Goal: Task Accomplishment & Management: Manage account settings

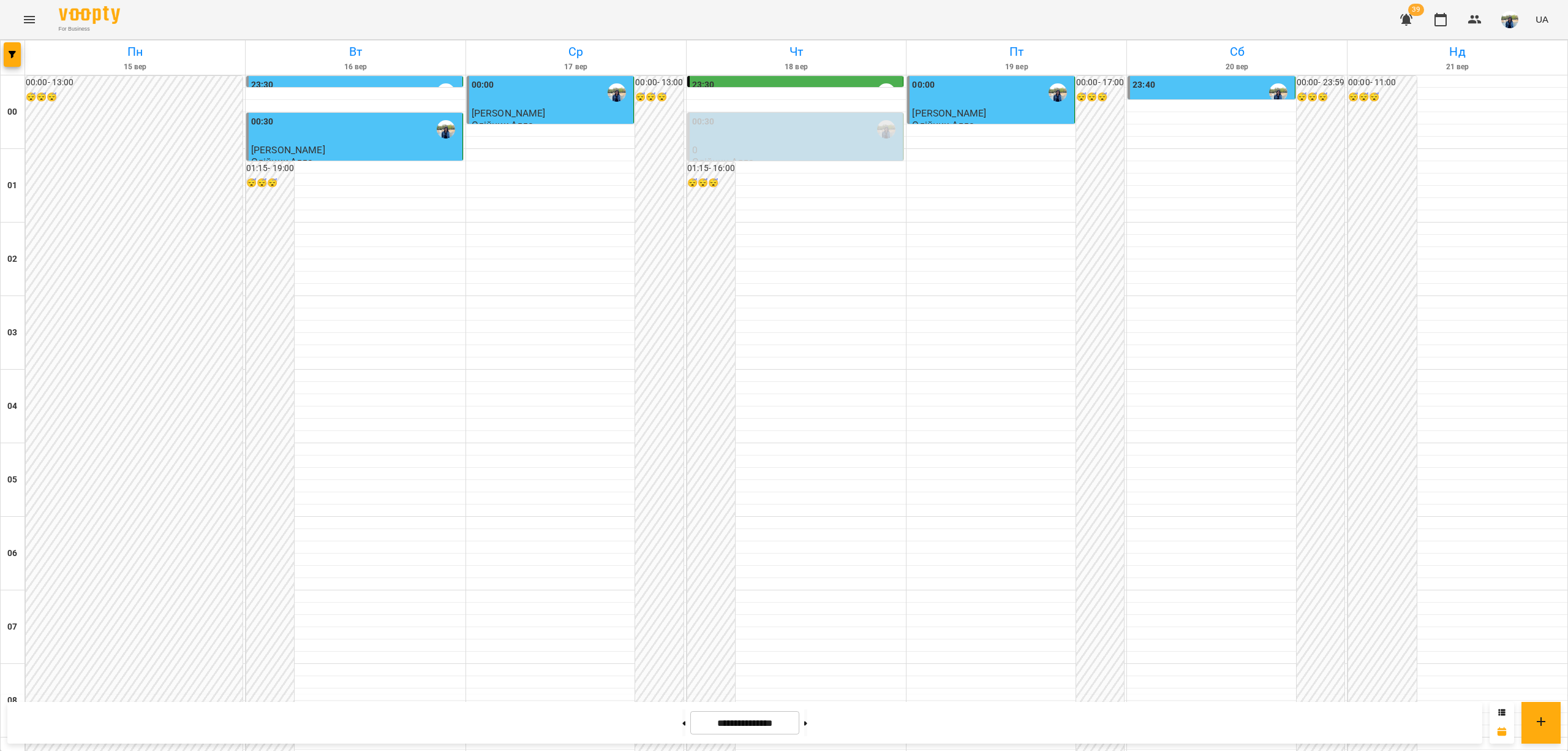
scroll to position [1144, 0]
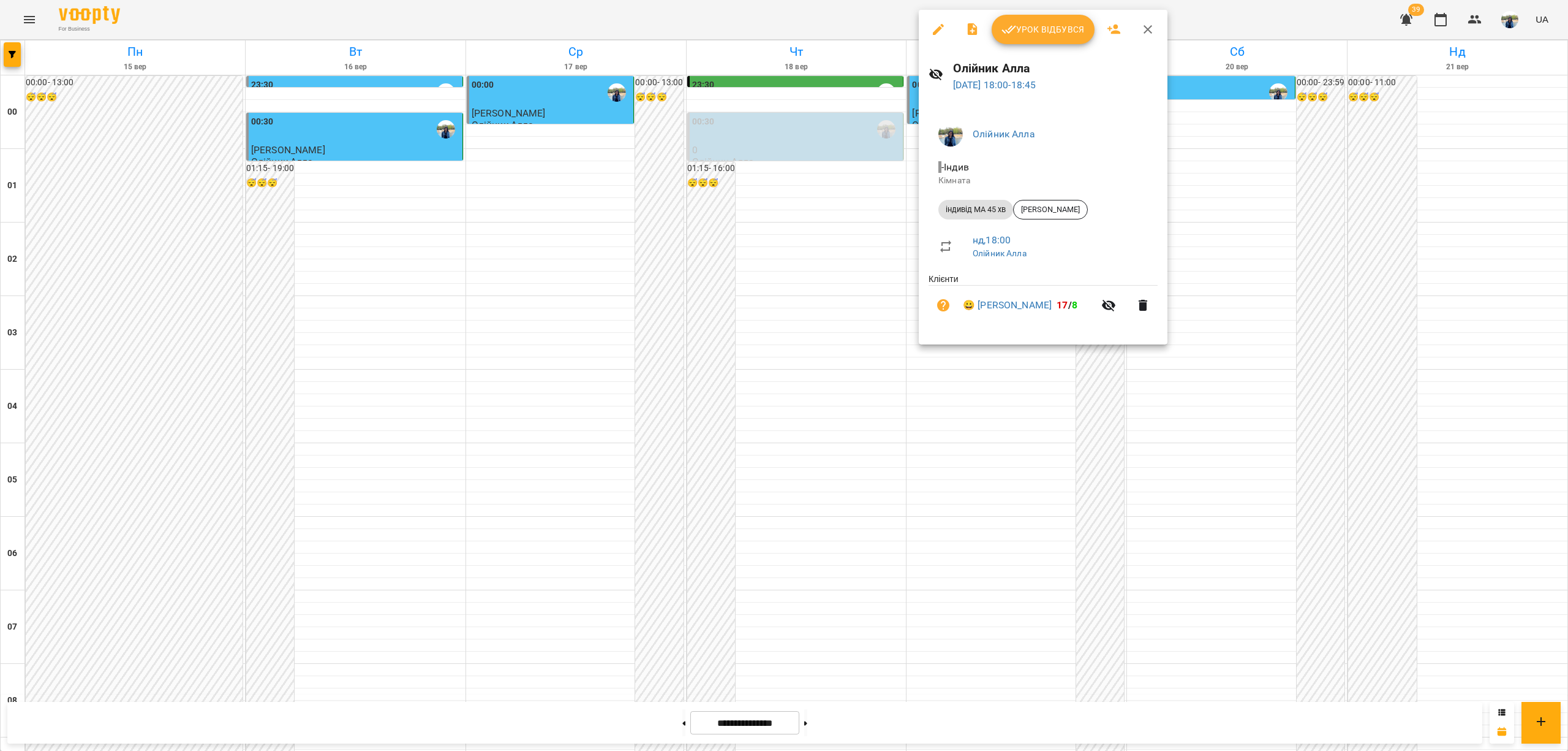
click at [1046, 30] on span "Урок відбувся" at bounding box center [1042, 29] width 83 height 15
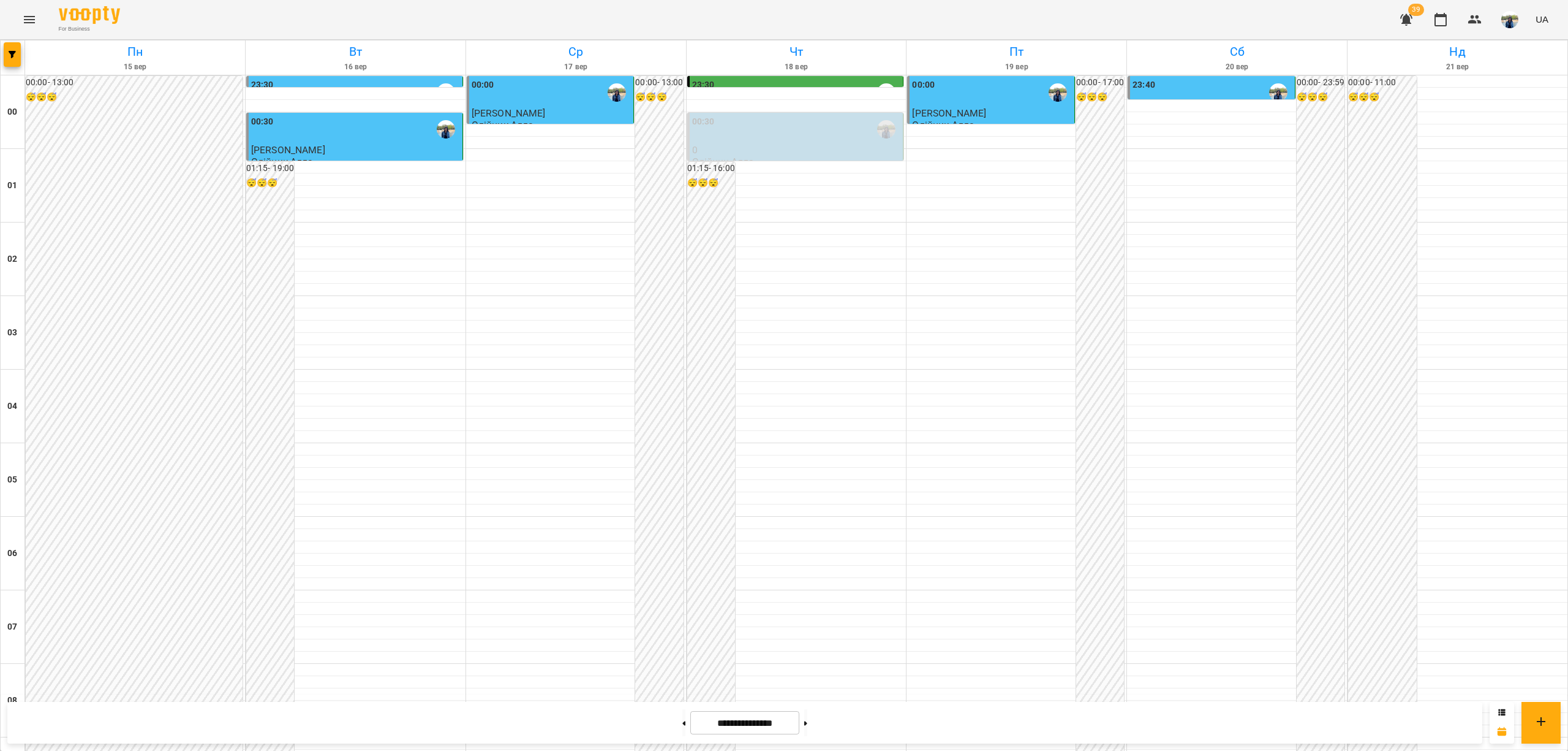
scroll to position [1062, 0]
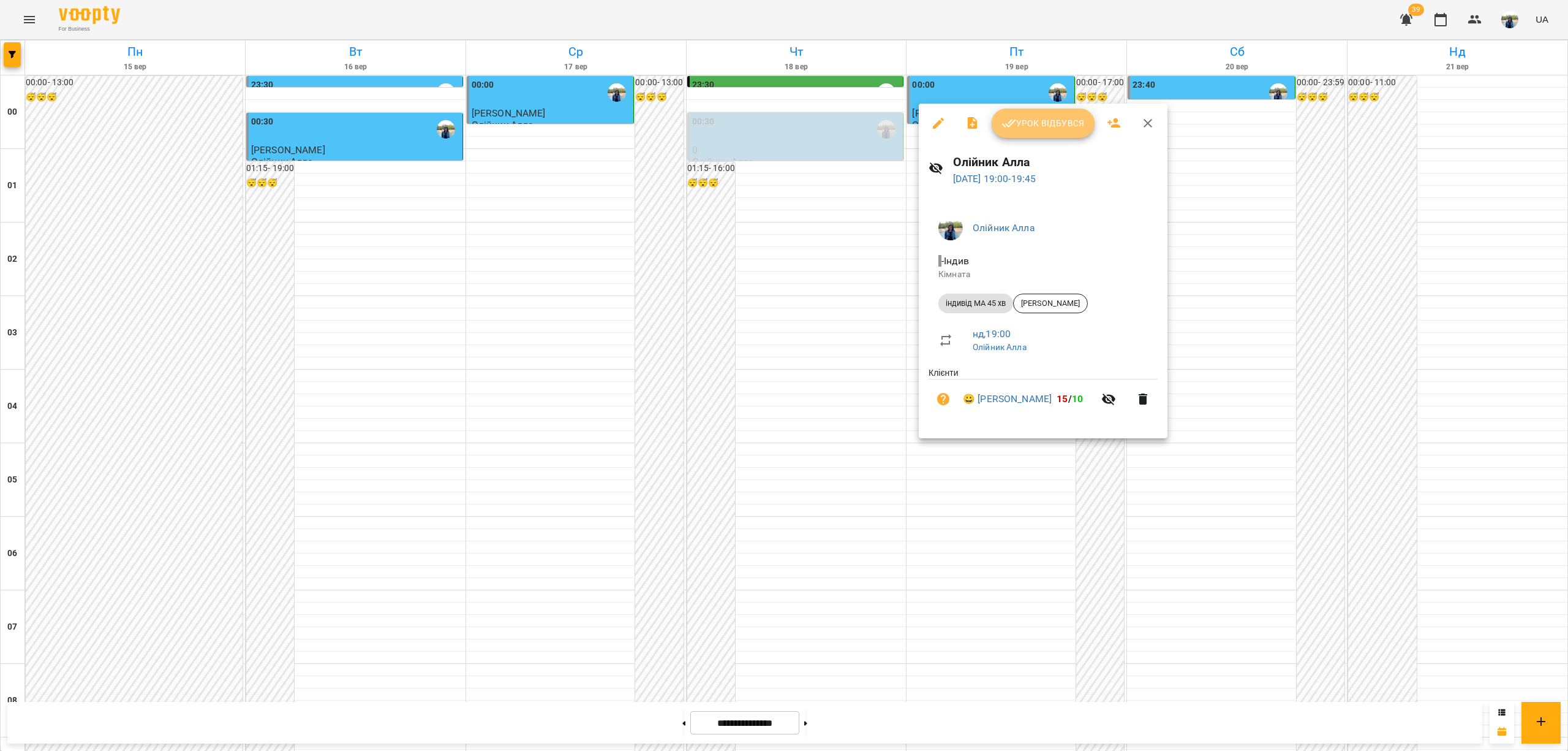
click at [1054, 125] on span "Урок відбувся" at bounding box center [1042, 123] width 83 height 15
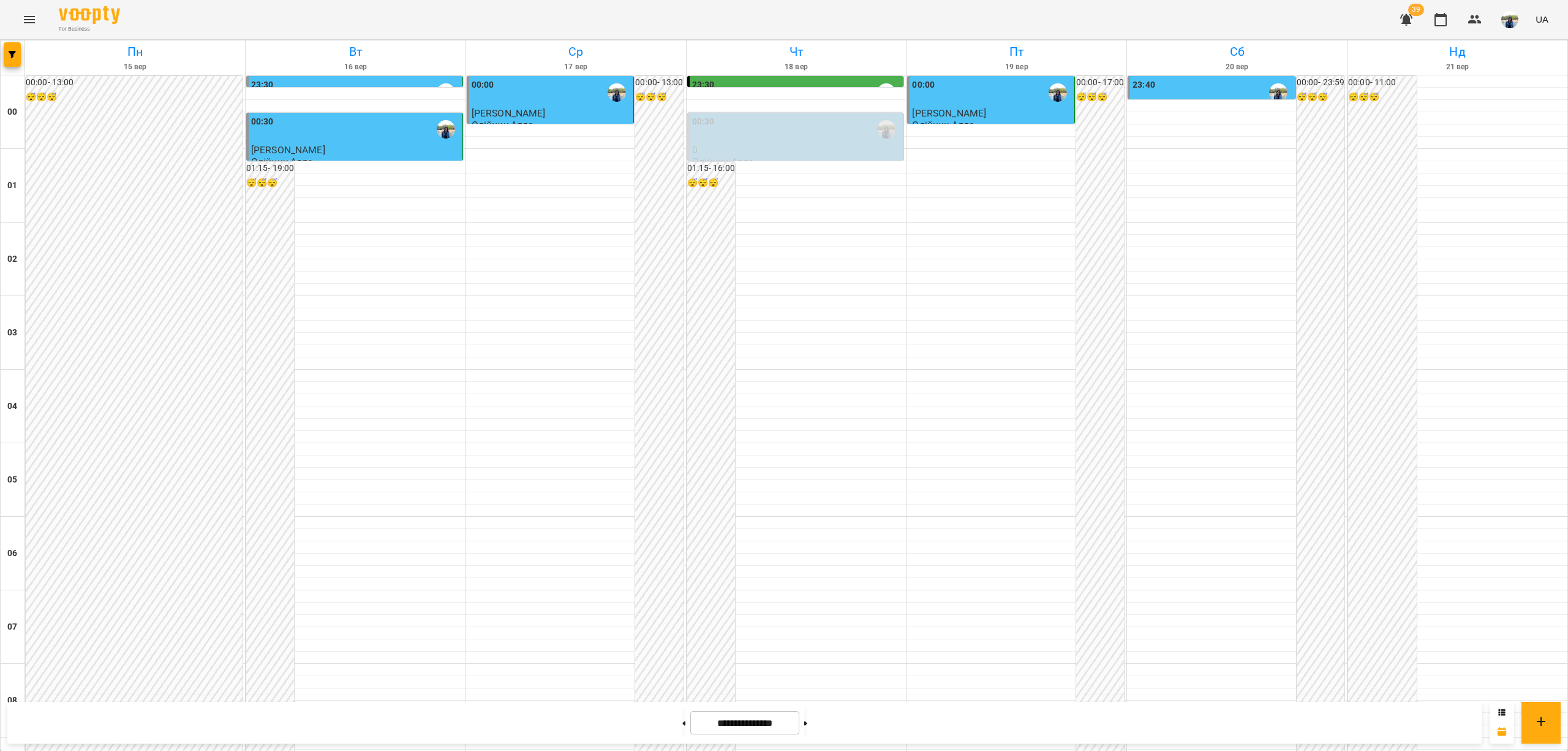
scroll to position [981, 0]
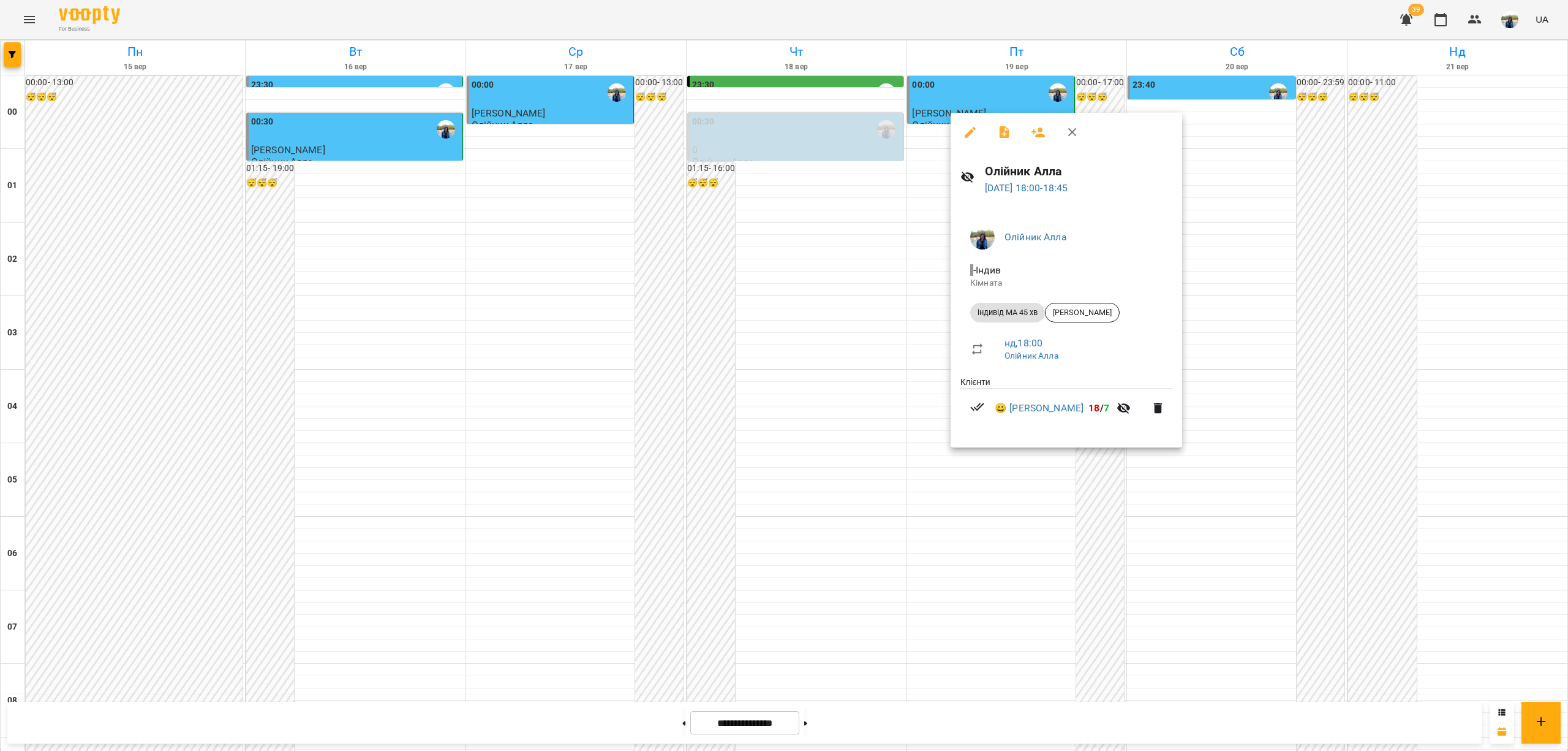
click at [1075, 131] on icon "button" at bounding box center [1072, 132] width 15 height 15
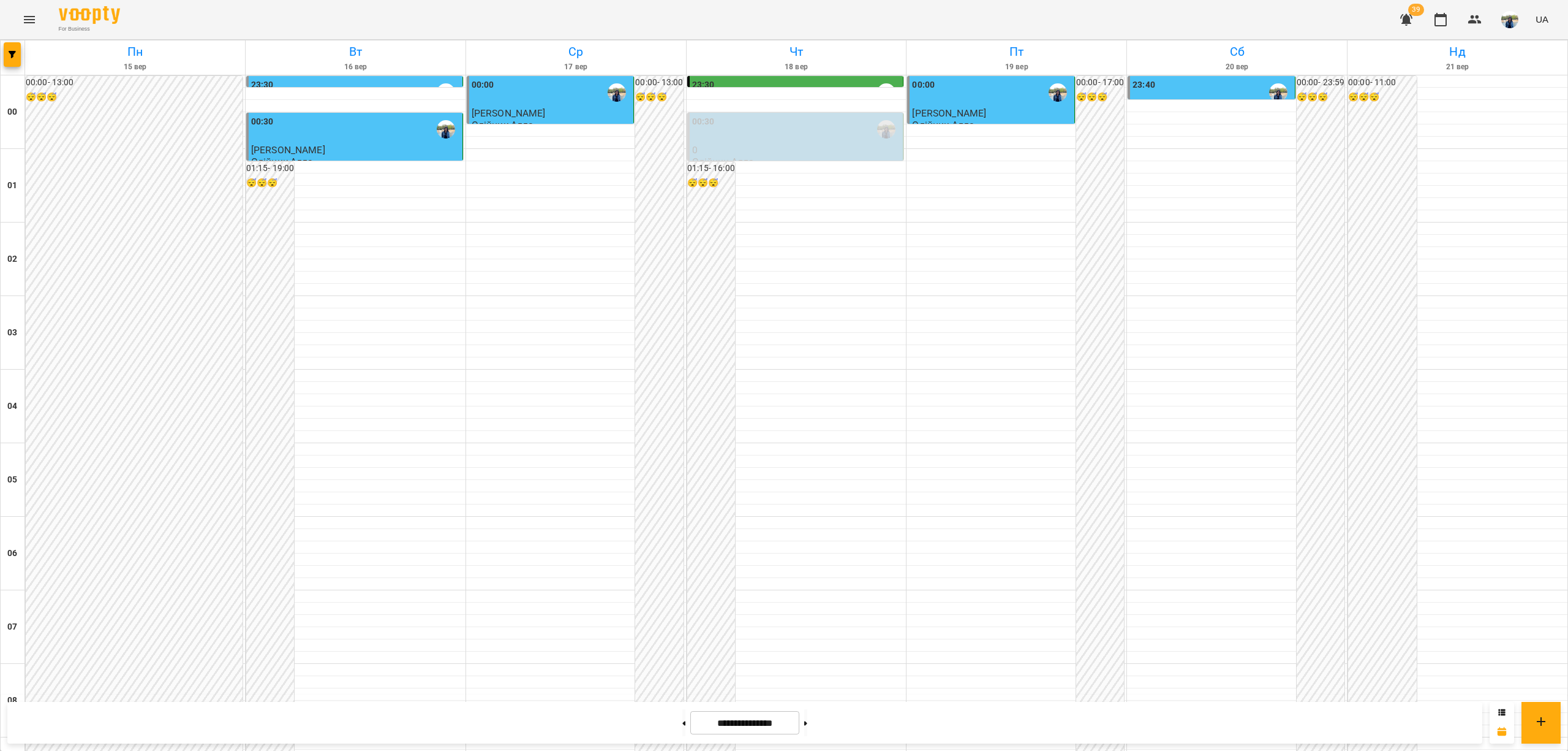
scroll to position [1144, 0]
click at [807, 723] on button at bounding box center [806, 722] width 3 height 27
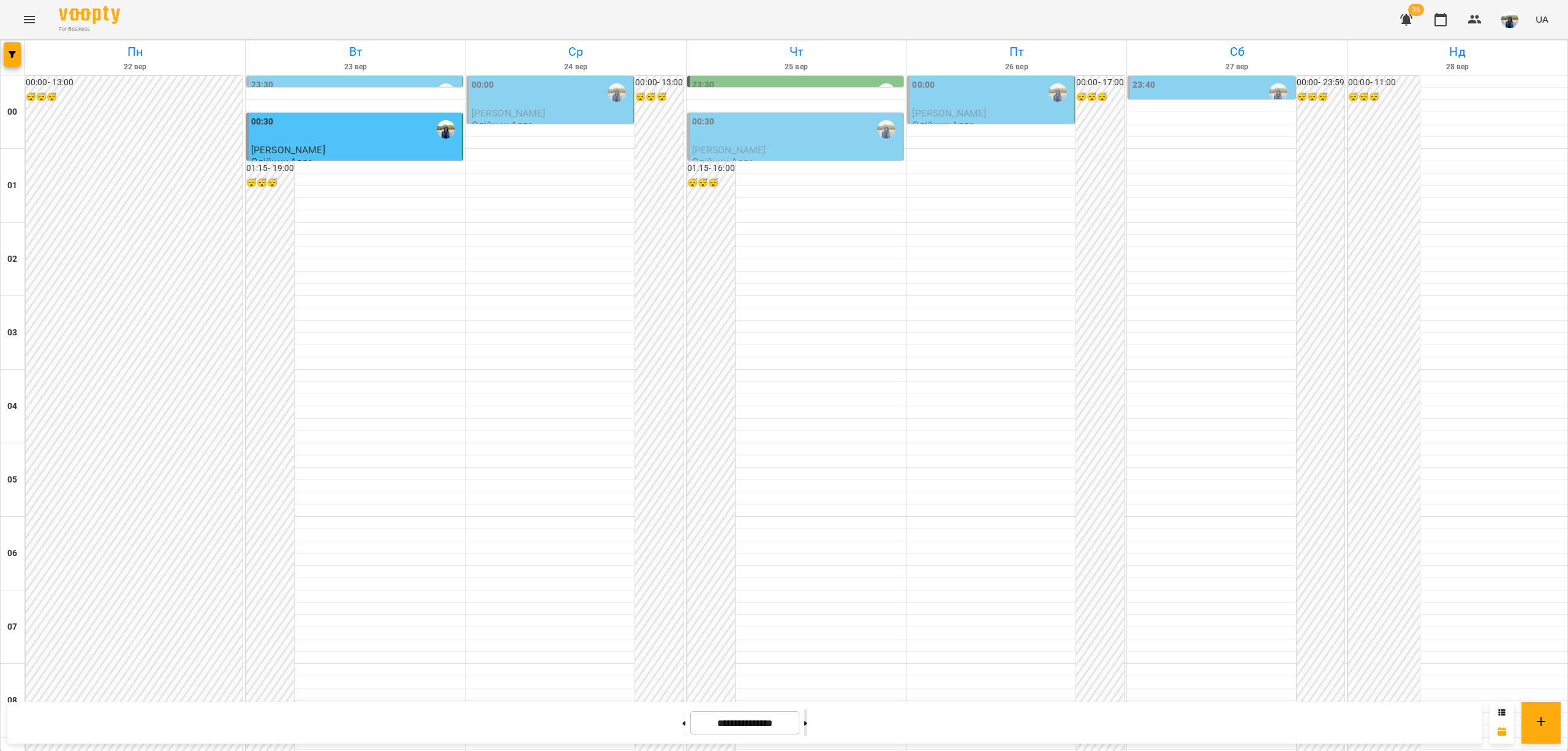
click at [807, 731] on button at bounding box center [806, 722] width 3 height 27
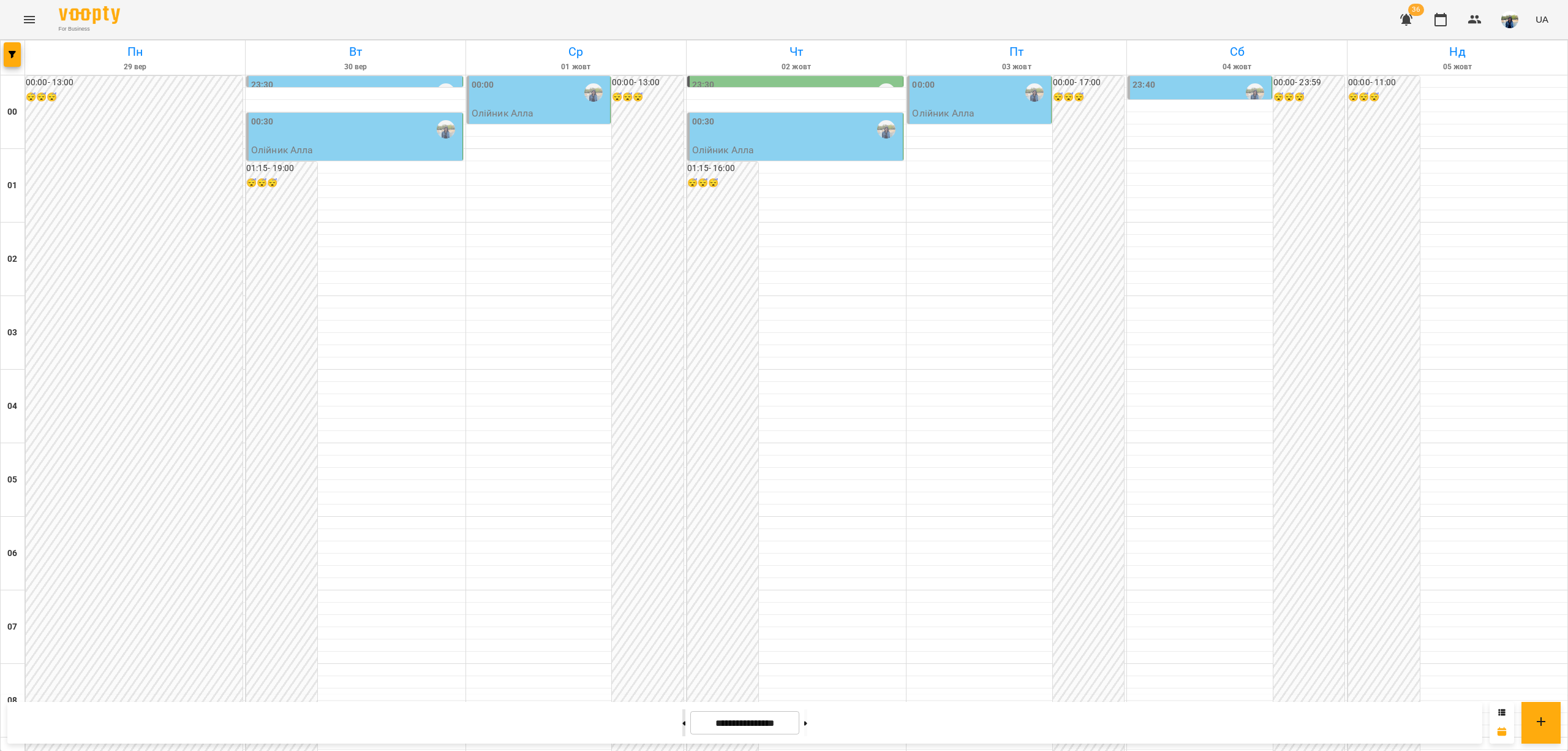
click at [682, 722] on icon at bounding box center [684, 723] width 3 height 5
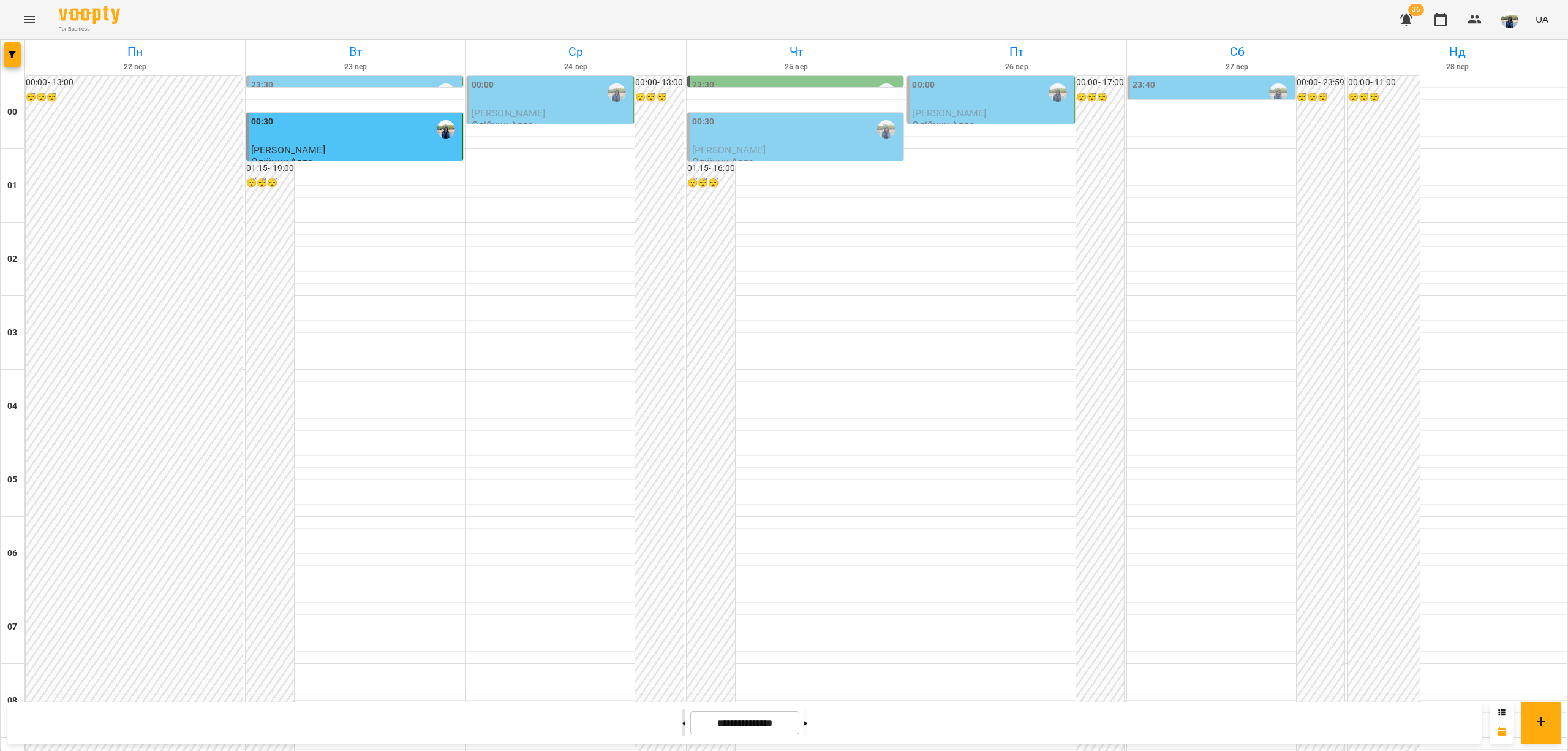
click at [682, 723] on button at bounding box center [684, 722] width 3 height 27
type input "**********"
